Goal: Task Accomplishment & Management: Manage account settings

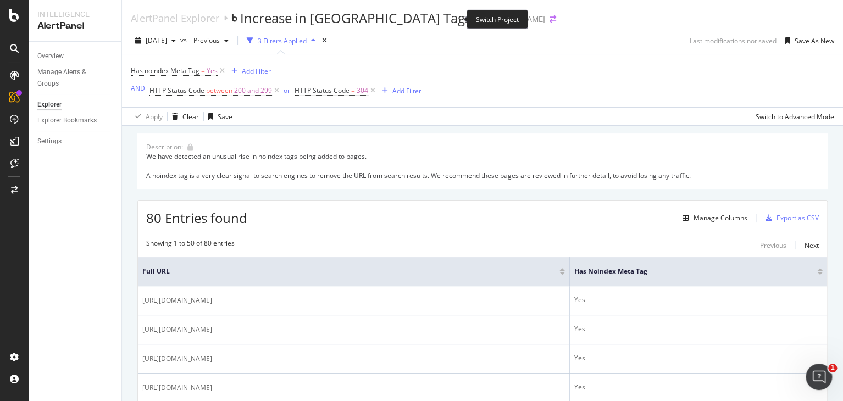
click at [550, 18] on icon "arrow-right-arrow-left" at bounding box center [553, 19] width 7 height 8
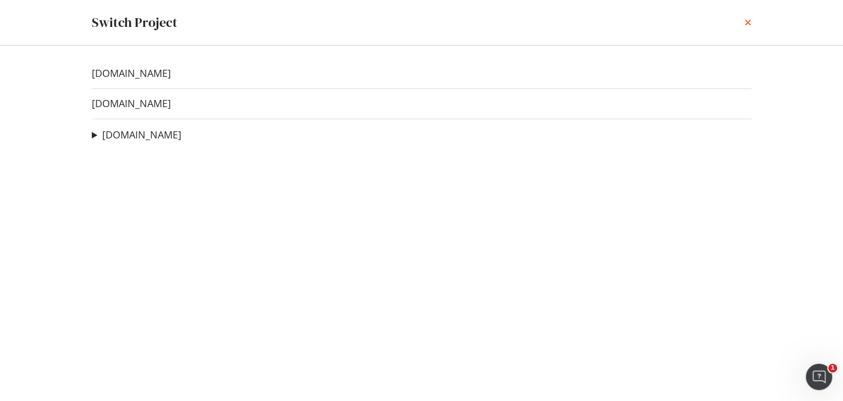
click at [746, 23] on icon "times" at bounding box center [748, 22] width 7 height 9
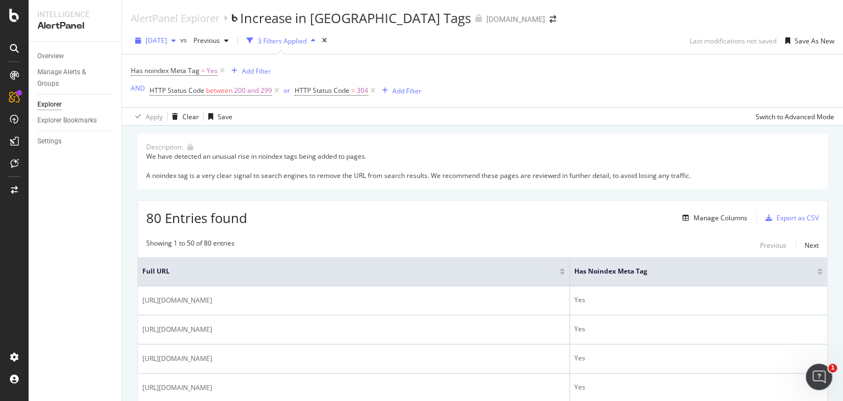
click at [176, 40] on icon "button" at bounding box center [173, 40] width 4 height 7
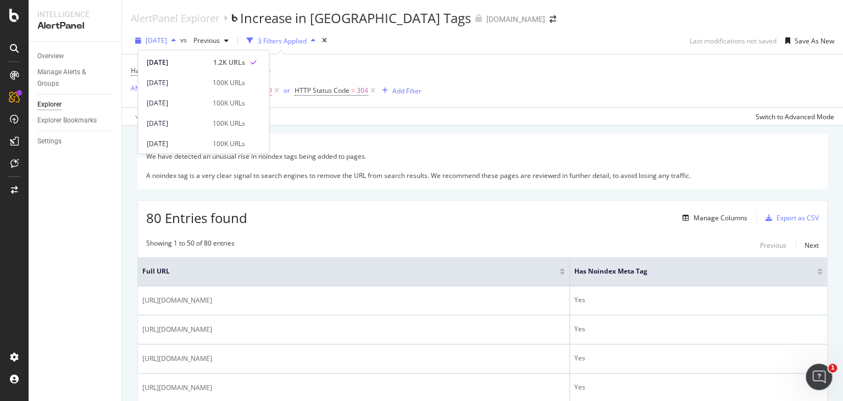
click at [176, 40] on icon "button" at bounding box center [173, 40] width 4 height 7
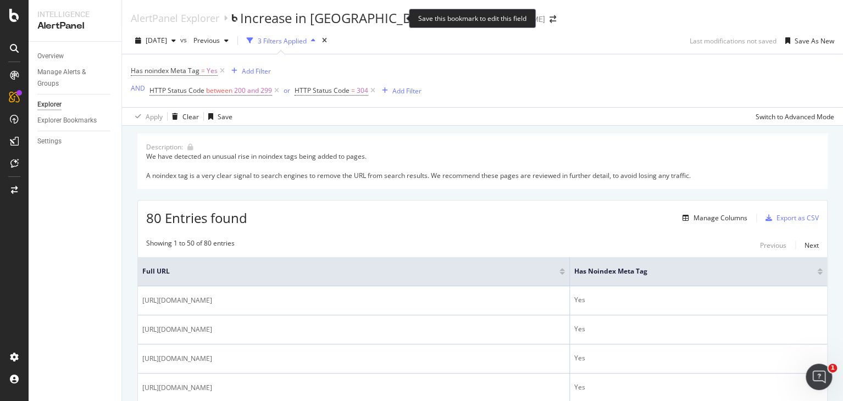
click at [431, 18] on div "Save this bookmark to edit this field" at bounding box center [472, 18] width 127 height 19
click at [490, 14] on div "Save this bookmark to edit this field" at bounding box center [472, 18] width 127 height 19
click at [466, 74] on div "Has noindex Meta Tag = Yes Add Filter AND HTTP Status Code between 200 and 299 …" at bounding box center [482, 80] width 703 height 53
click at [454, 11] on div "AlertPanel Explorer Increase in [GEOGRAPHIC_DATA] Tags [DOMAIN_NAME]" at bounding box center [349, 18] width 436 height 19
click at [550, 22] on icon "arrow-right-arrow-left" at bounding box center [553, 19] width 7 height 8
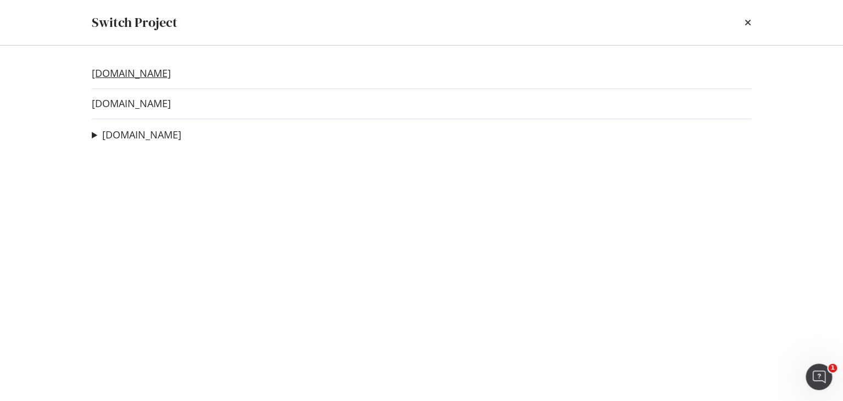
click at [152, 71] on link "[DOMAIN_NAME]" at bounding box center [131, 74] width 79 height 12
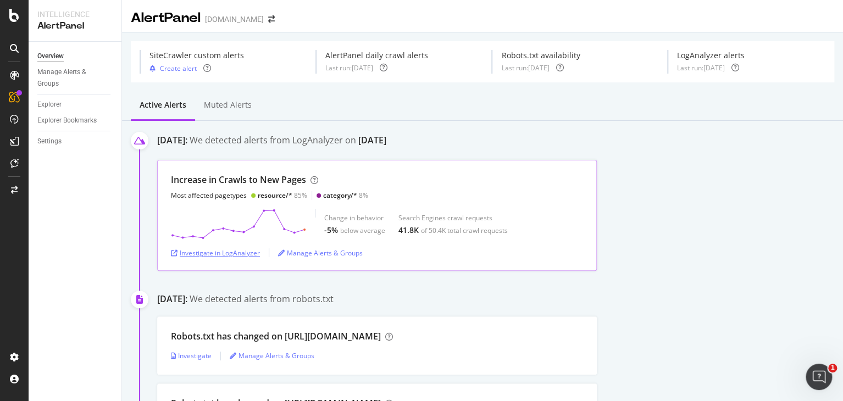
click at [239, 251] on div "Investigate in LogAnalyzer" at bounding box center [215, 252] width 89 height 9
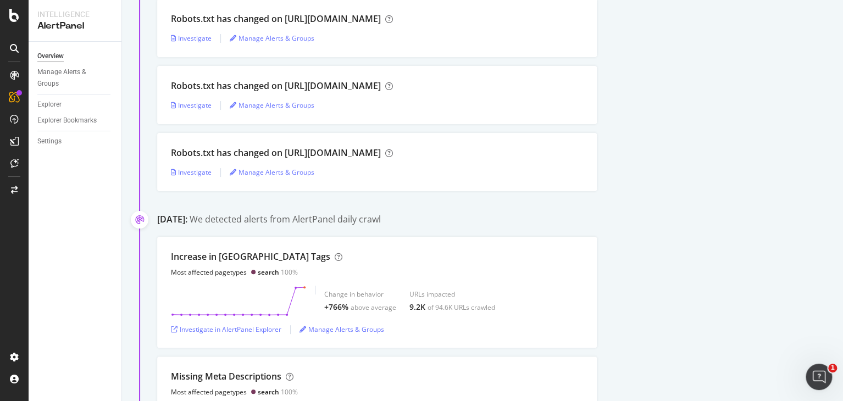
scroll to position [605, 0]
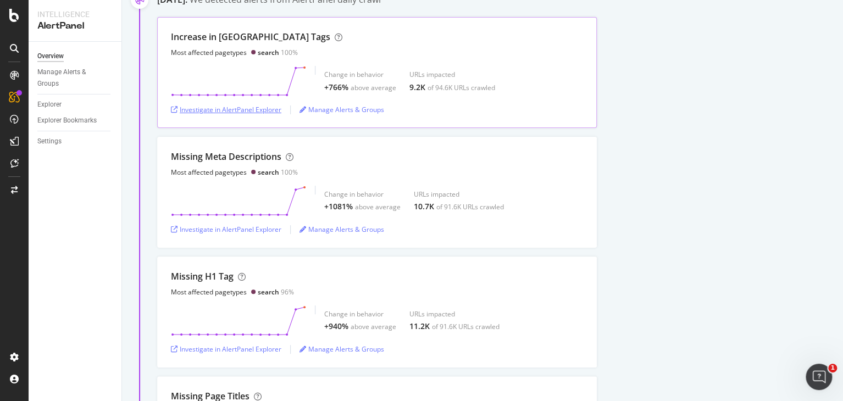
click at [231, 106] on div "Investigate in AlertPanel Explorer" at bounding box center [226, 109] width 110 height 9
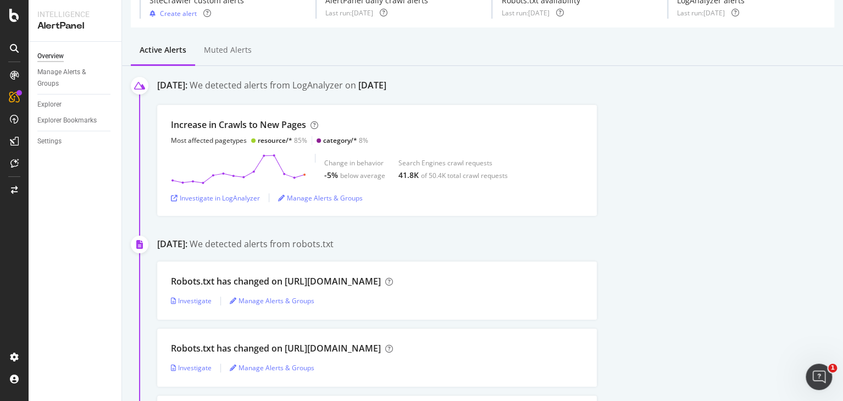
scroll to position [0, 0]
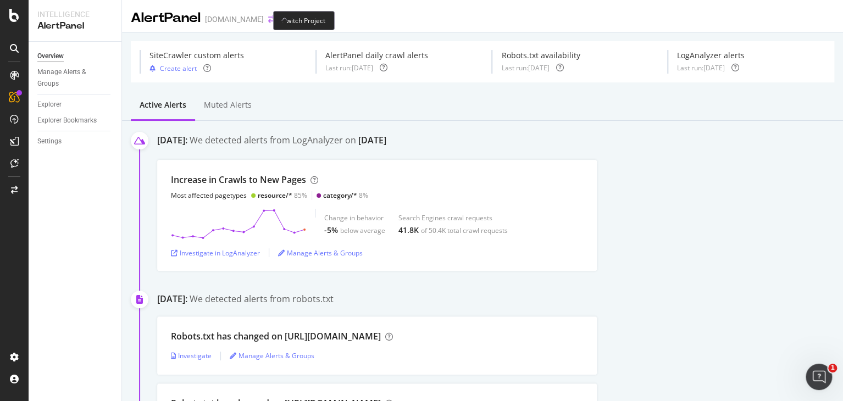
click at [268, 18] on icon "arrow-right-arrow-left" at bounding box center [271, 19] width 7 height 8
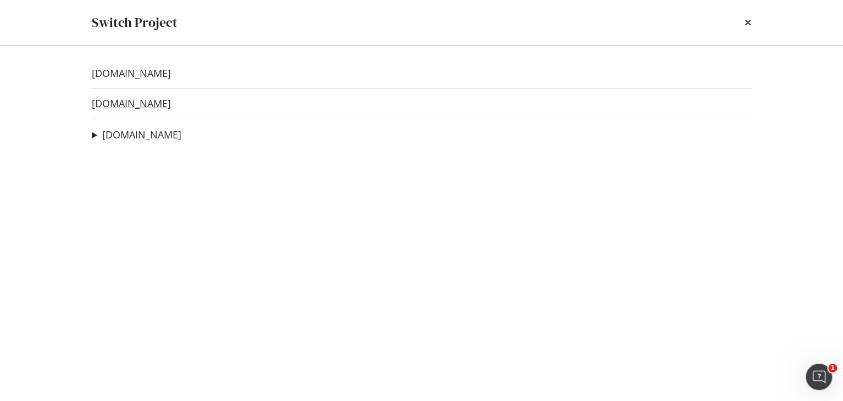
click at [143, 106] on link "[DOMAIN_NAME]" at bounding box center [131, 104] width 79 height 12
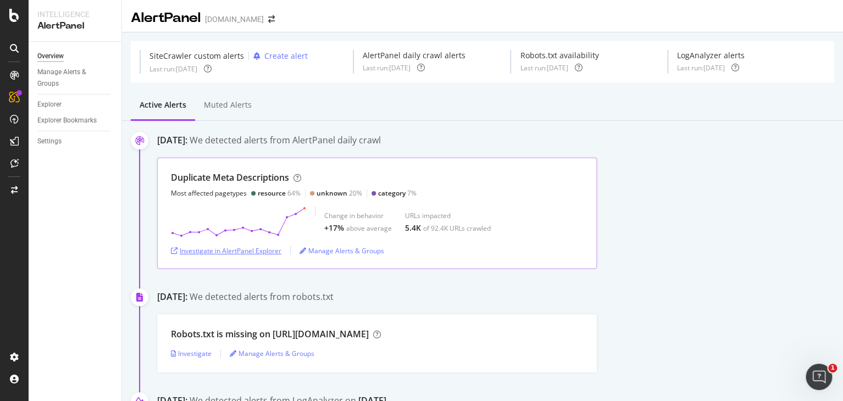
click at [253, 250] on div "Investigate in AlertPanel Explorer" at bounding box center [226, 250] width 110 height 9
click at [264, 16] on span at bounding box center [271, 19] width 15 height 8
click at [268, 18] on icon "arrow-right-arrow-left" at bounding box center [271, 19] width 7 height 8
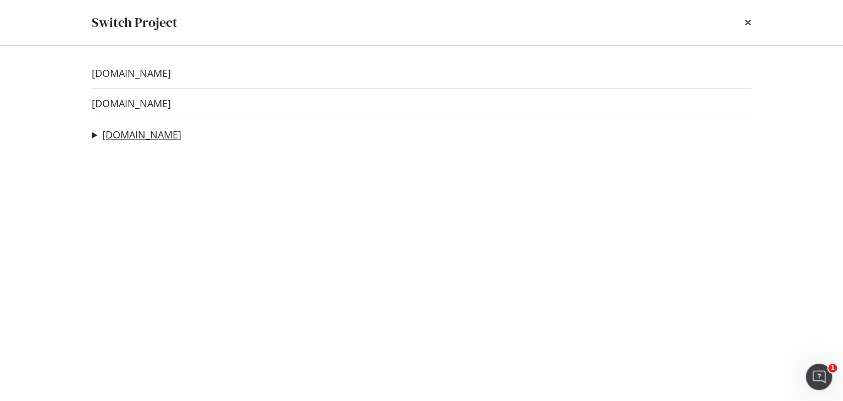
click at [137, 137] on link "[DOMAIN_NAME]" at bounding box center [141, 135] width 79 height 12
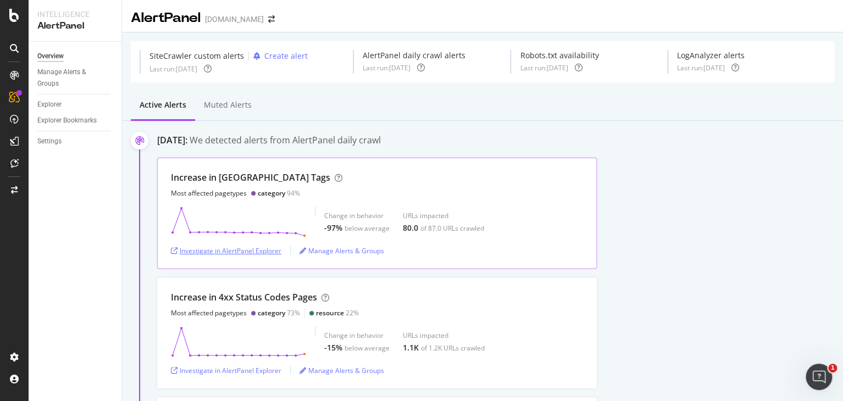
click at [242, 246] on div "Investigate in AlertPanel Explorer" at bounding box center [226, 250] width 110 height 9
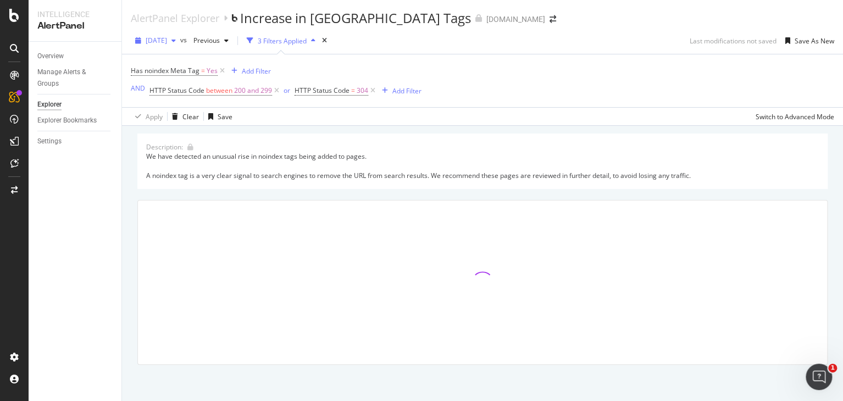
click at [180, 40] on div "button" at bounding box center [173, 40] width 13 height 7
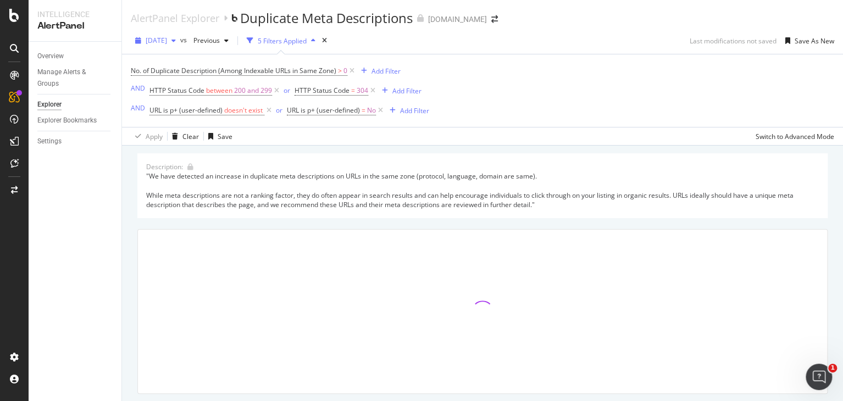
click at [176, 41] on icon "button" at bounding box center [173, 40] width 4 height 7
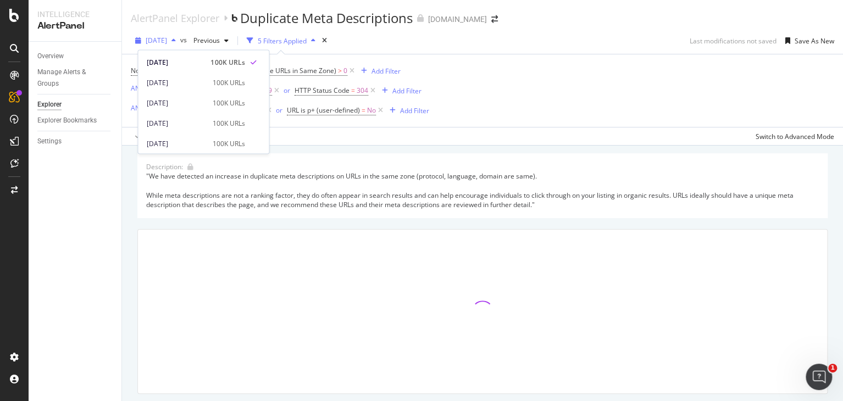
click at [176, 42] on icon "button" at bounding box center [173, 40] width 4 height 7
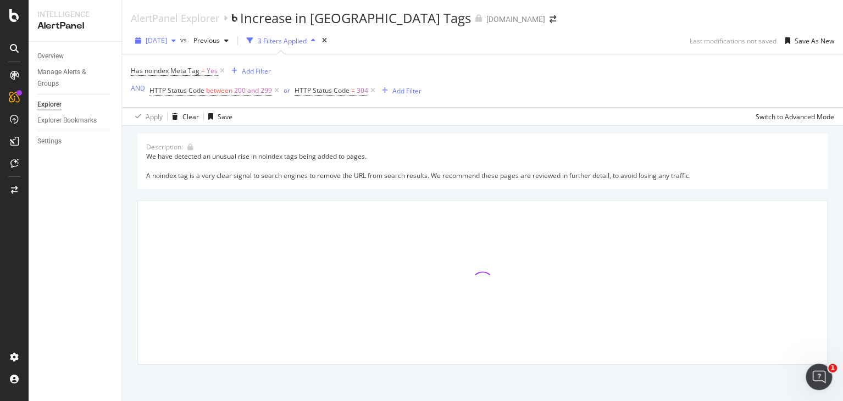
click at [176, 40] on icon "button" at bounding box center [173, 40] width 4 height 7
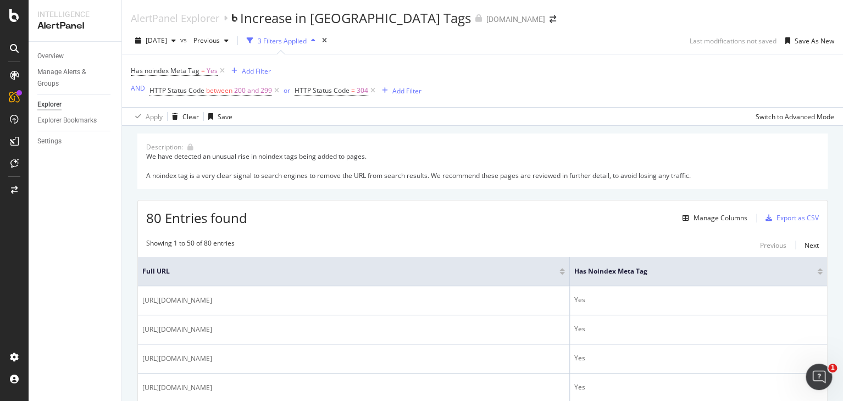
click at [309, 62] on div "Has noindex Meta Tag = Yes Add Filter AND HTTP Status Code between 200 and 299 …" at bounding box center [482, 80] width 703 height 53
click at [167, 41] on span "[DATE]" at bounding box center [156, 40] width 21 height 9
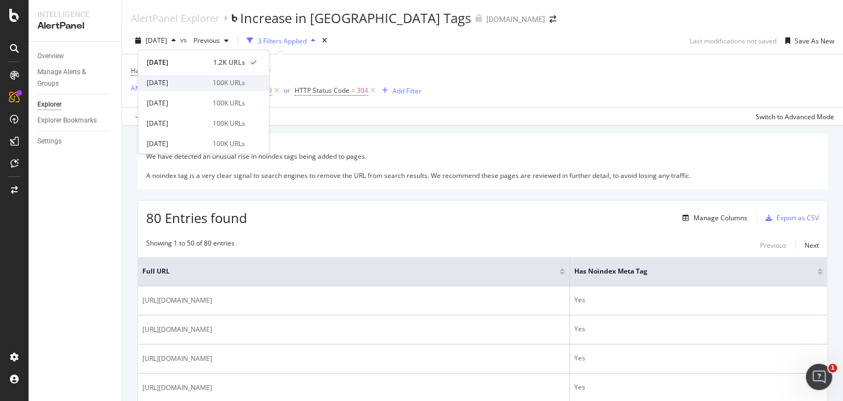
click at [218, 78] on div "100K URLs" at bounding box center [228, 83] width 32 height 10
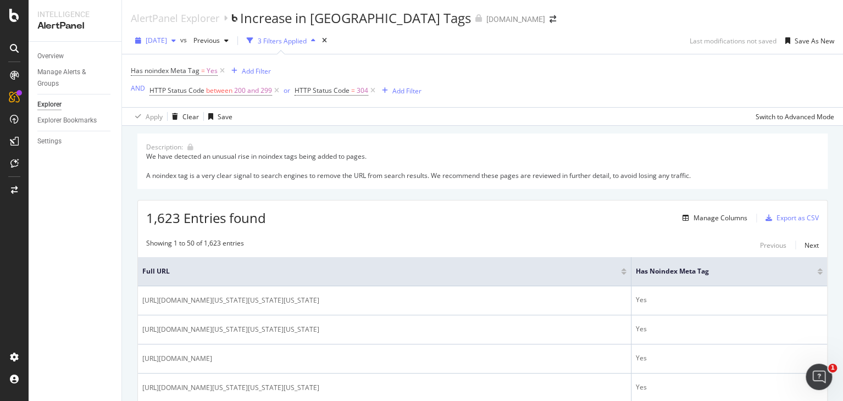
click at [167, 38] on span "[DATE]" at bounding box center [156, 40] width 21 height 9
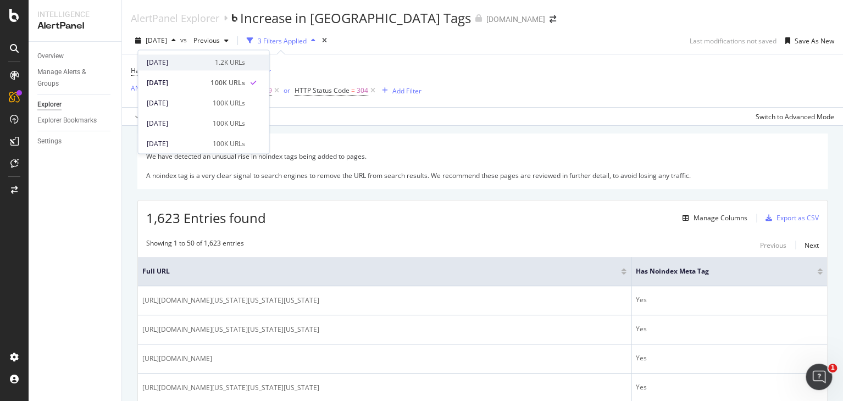
click at [231, 65] on div "1.2K URLs" at bounding box center [229, 63] width 30 height 10
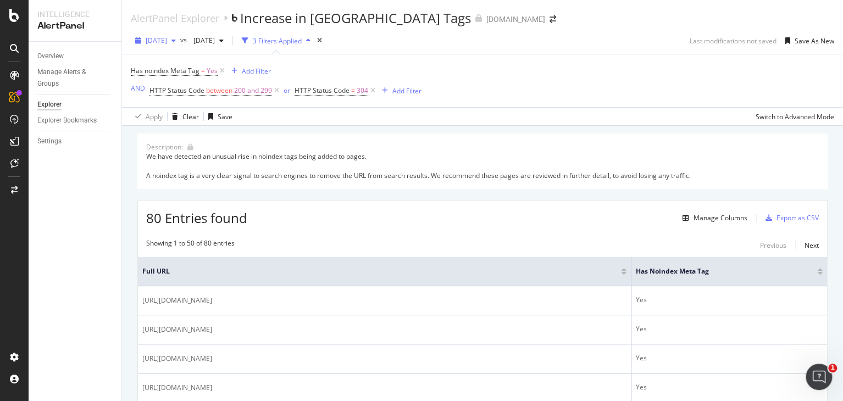
click at [167, 36] on span "[DATE]" at bounding box center [156, 40] width 21 height 9
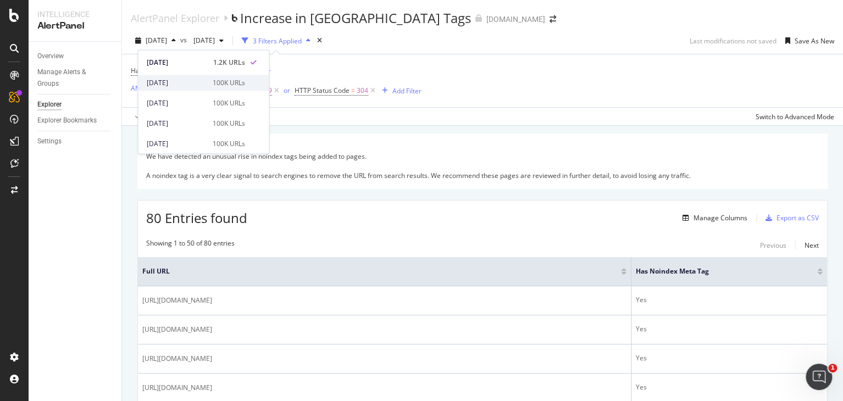
click at [214, 76] on div "2025 Sep. 20th 100K URLs" at bounding box center [203, 83] width 131 height 16
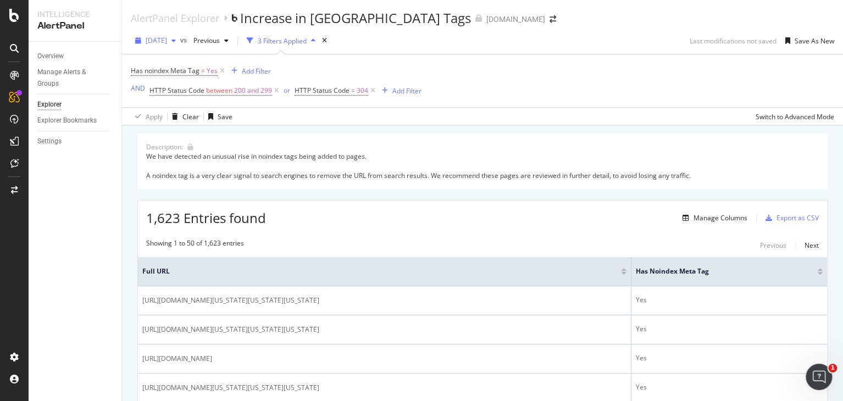
click at [176, 40] on icon "button" at bounding box center [173, 40] width 4 height 7
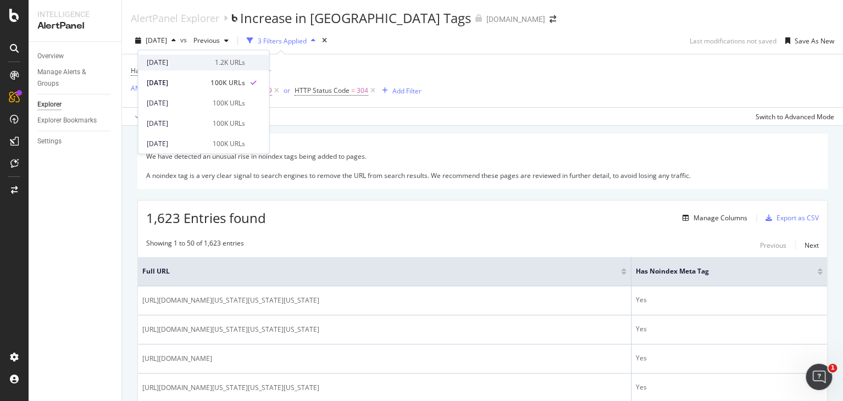
click at [189, 58] on div "[DATE]" at bounding box center [177, 63] width 61 height 10
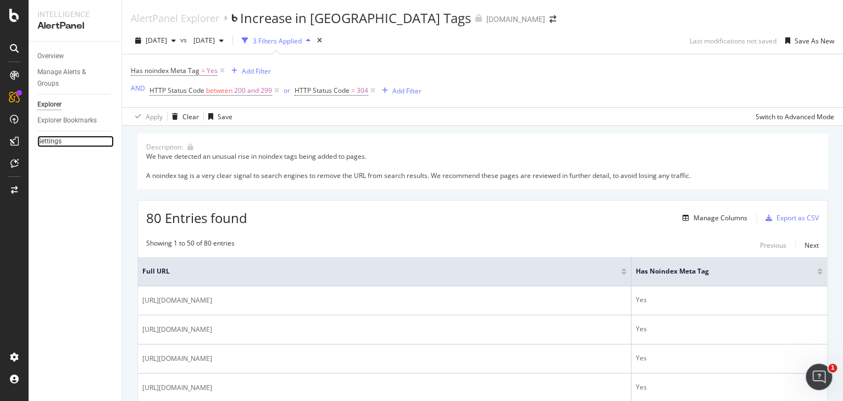
click at [64, 143] on link "Settings" at bounding box center [75, 142] width 76 height 12
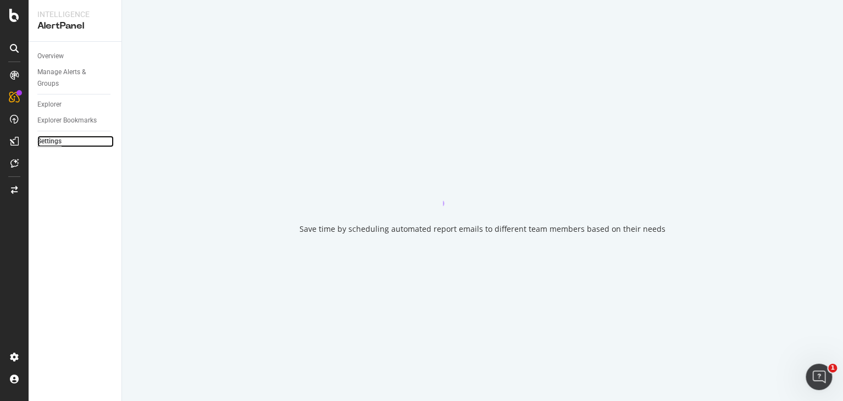
select select "21"
select select "30"
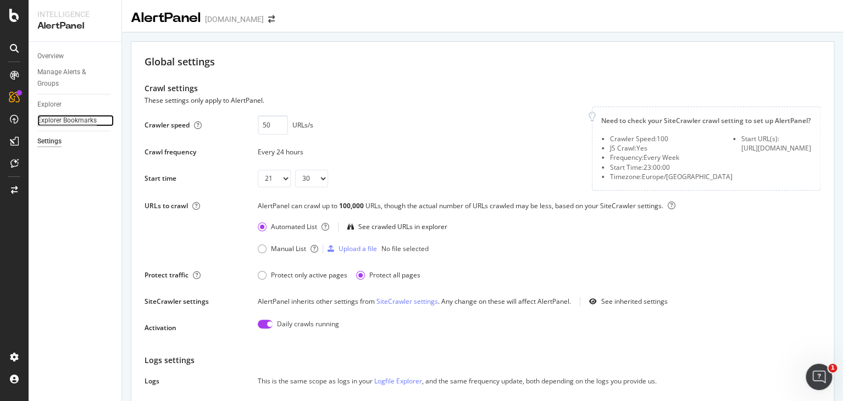
click at [64, 120] on div "Explorer Bookmarks" at bounding box center [66, 121] width 59 height 12
